Goal: Transaction & Acquisition: Download file/media

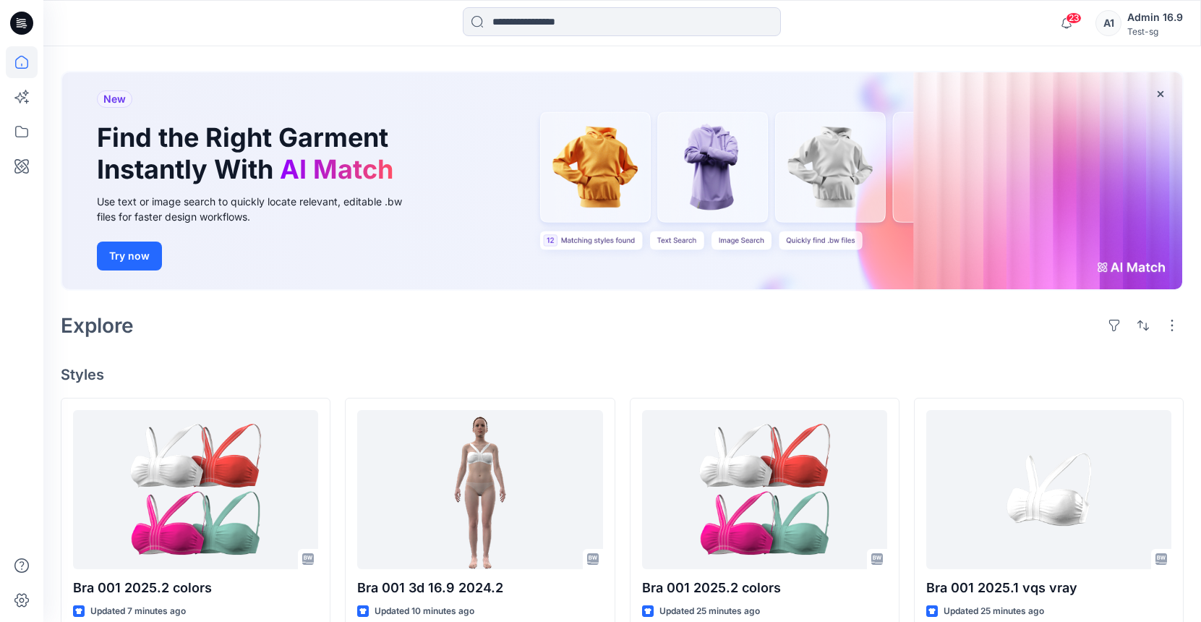
scroll to position [155, 0]
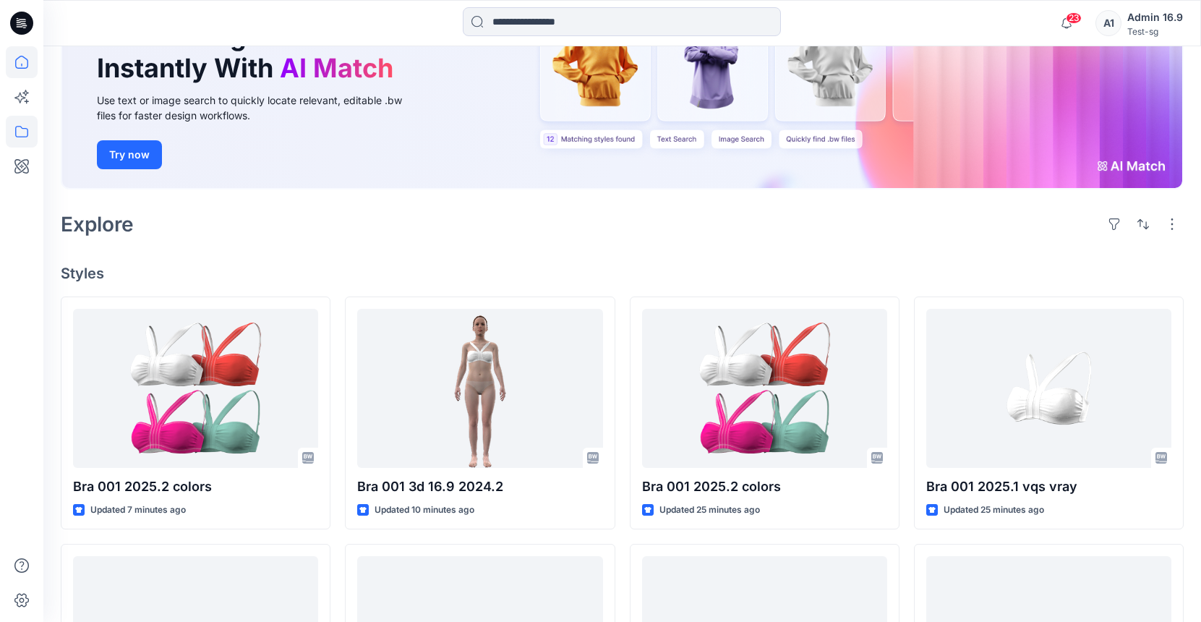
click at [22, 127] on icon at bounding box center [22, 132] width 32 height 32
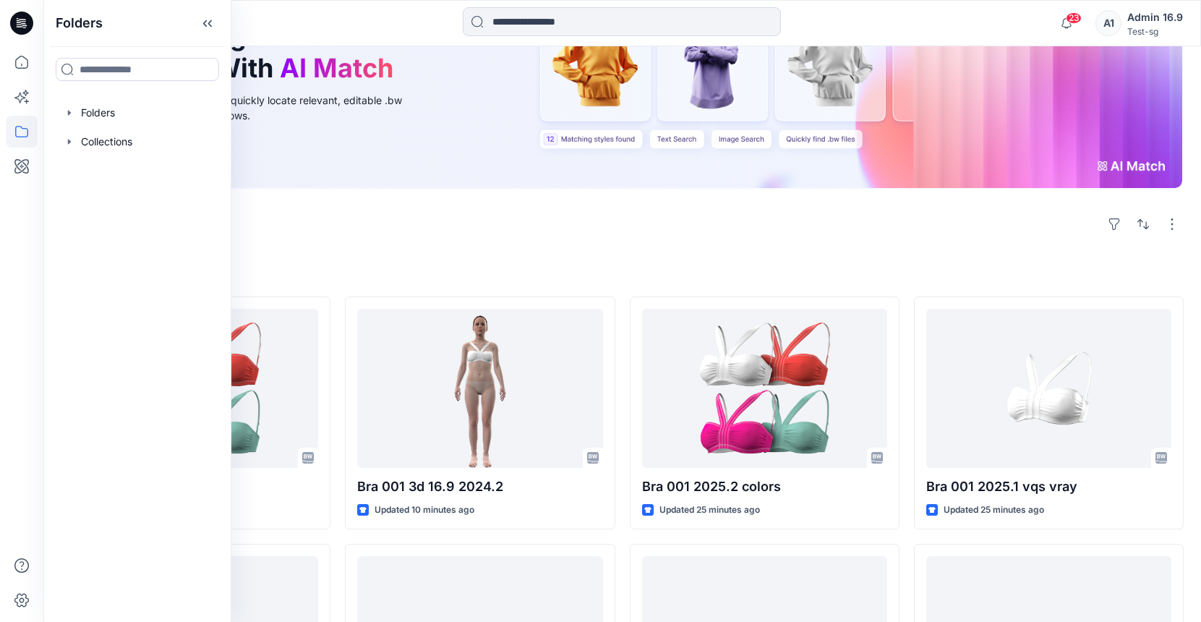
drag, startPoint x: 114, startPoint y: 114, endPoint x: 180, endPoint y: 48, distance: 93.0
click at [114, 112] on div at bounding box center [137, 112] width 165 height 29
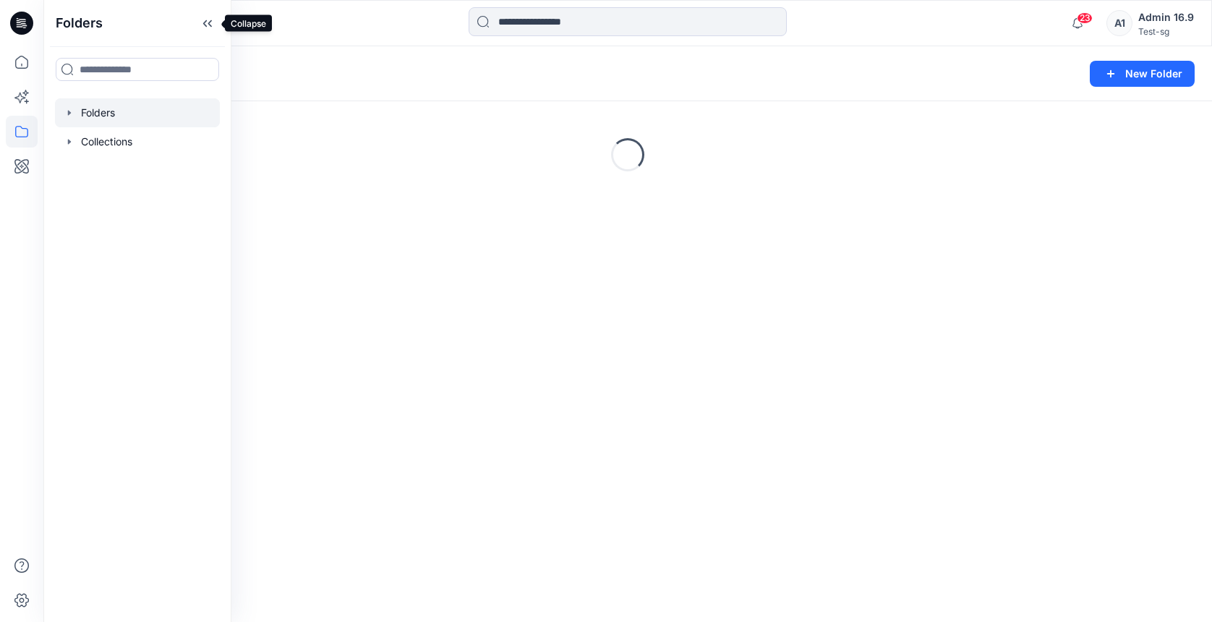
click at [202, 29] on icon at bounding box center [207, 24] width 23 height 24
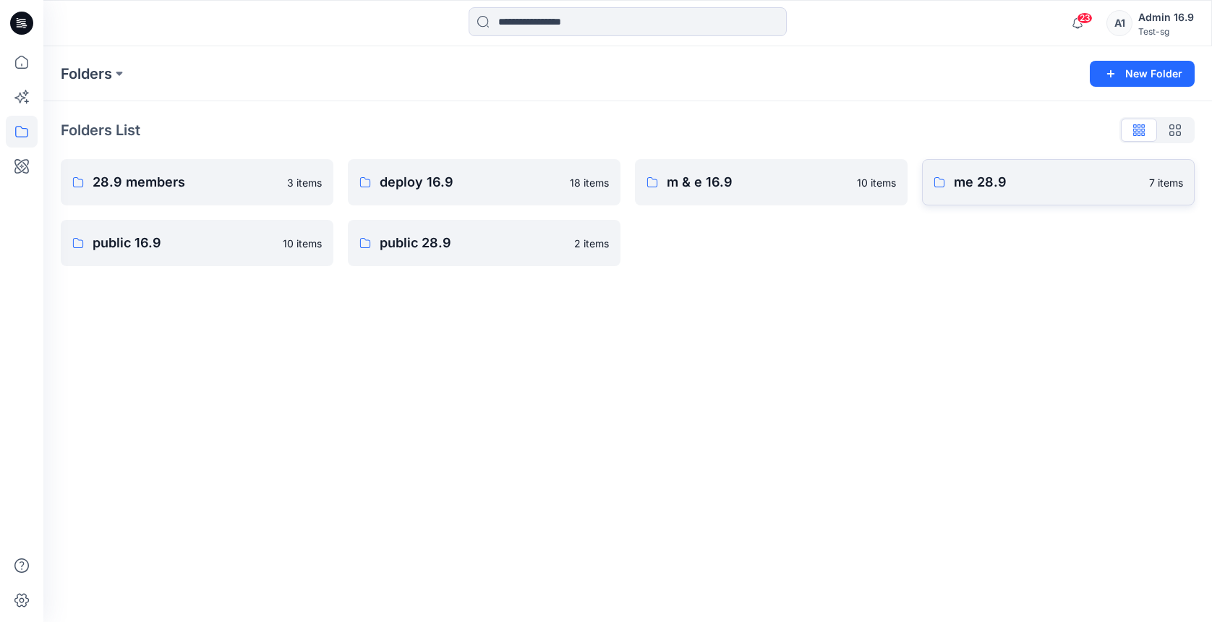
click at [1011, 191] on p "me 28.9" at bounding box center [1047, 182] width 187 height 20
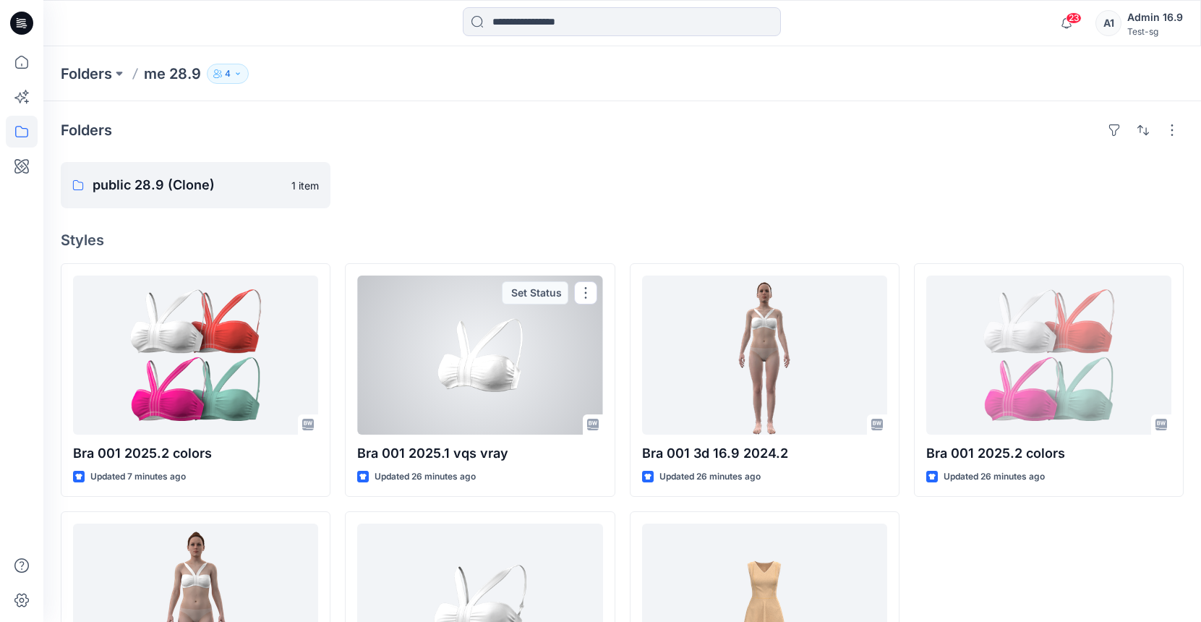
click at [508, 405] on div at bounding box center [479, 354] width 245 height 159
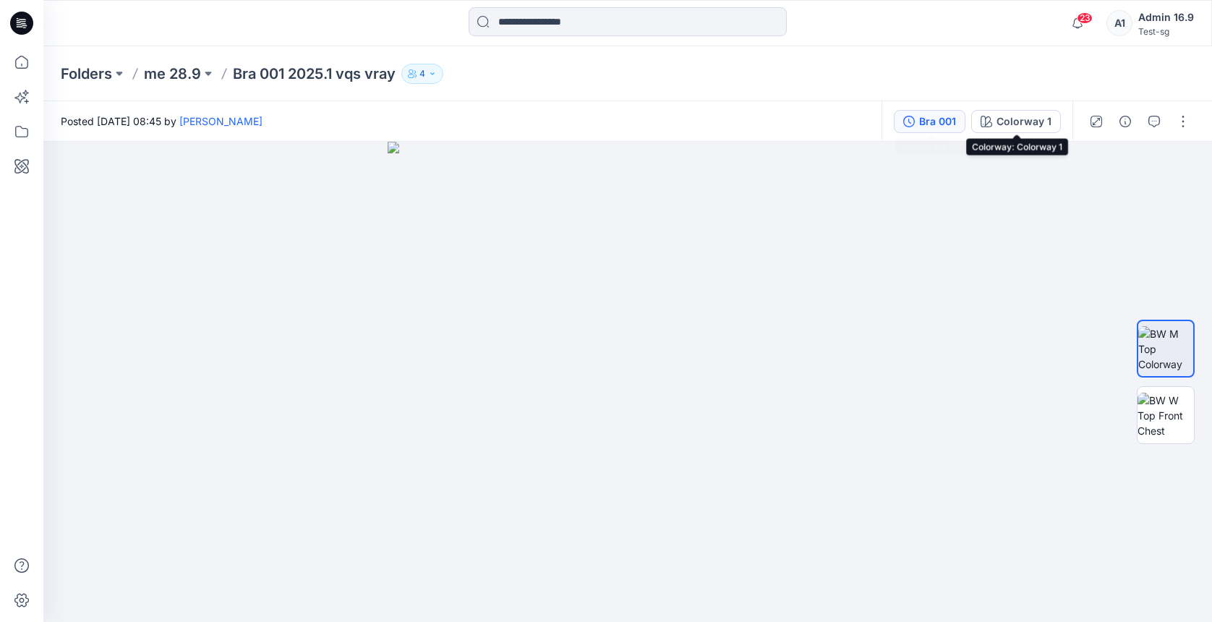
click at [937, 121] on div "Bra 001" at bounding box center [937, 122] width 37 height 16
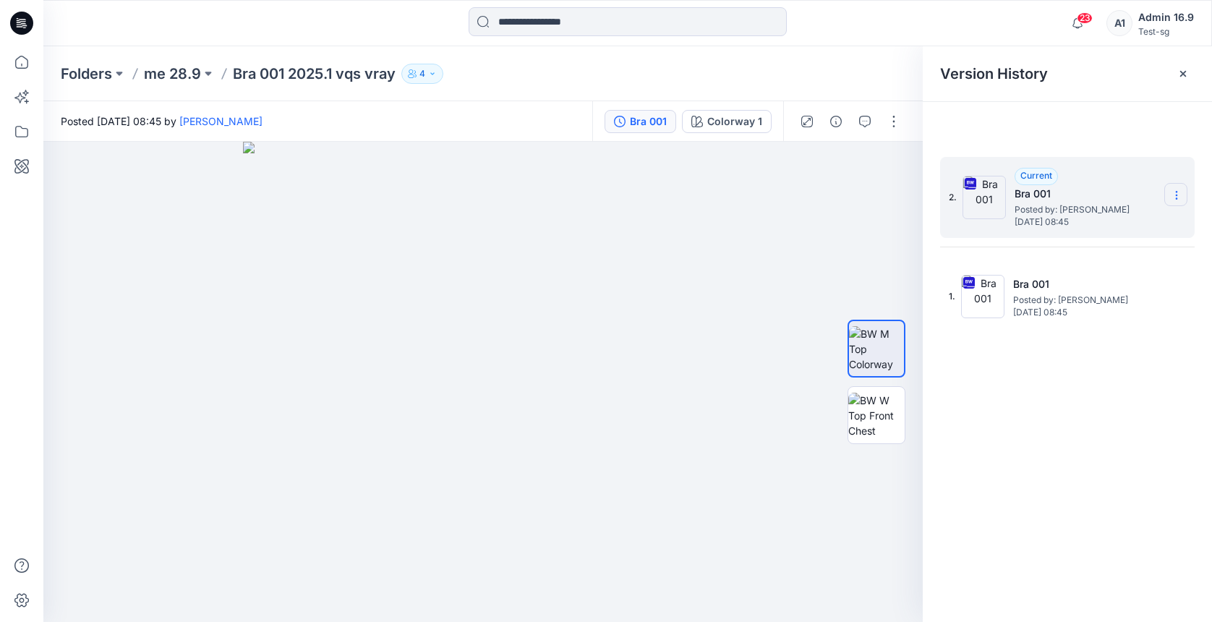
click at [1174, 196] on icon at bounding box center [1176, 195] width 12 height 12
click at [1143, 220] on span "Download Source BW File" at bounding box center [1102, 223] width 121 height 17
click at [891, 171] on icon "button" at bounding box center [891, 167] width 12 height 8
